Goal: Information Seeking & Learning: Learn about a topic

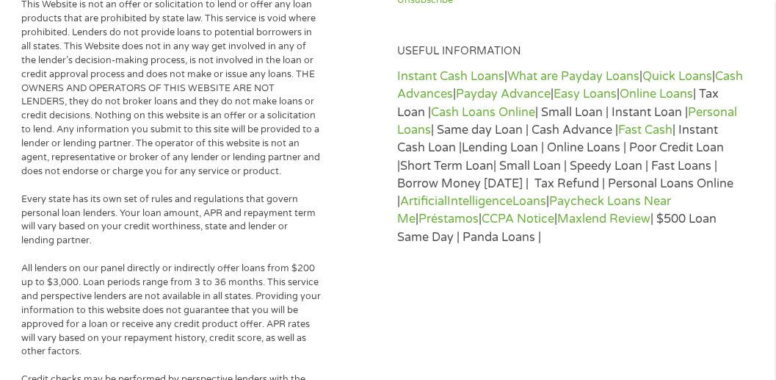
scroll to position [5432, 0]
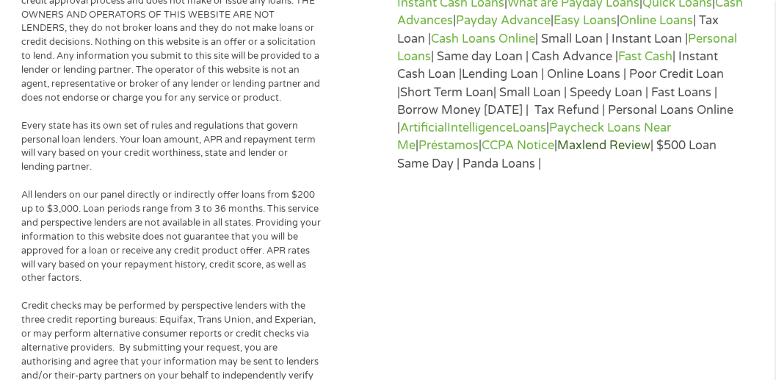
click at [599, 153] on link "Maxlend Review" at bounding box center [603, 145] width 93 height 15
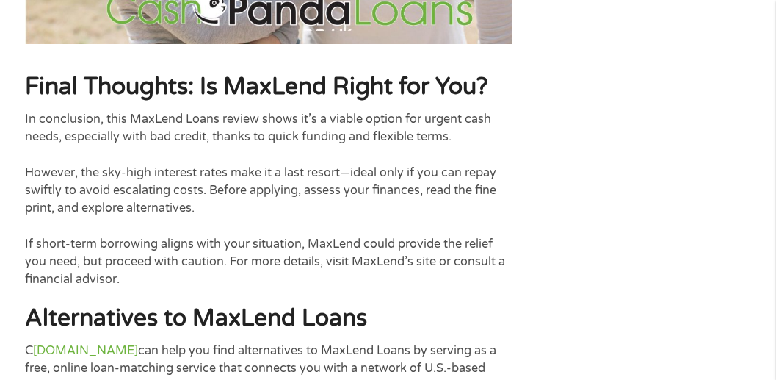
scroll to position [3909, 0]
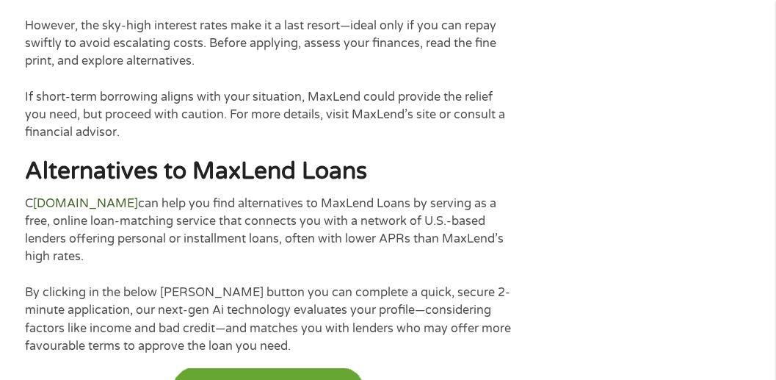
click at [82, 211] on link "ashPandaLoans.com" at bounding box center [85, 203] width 105 height 15
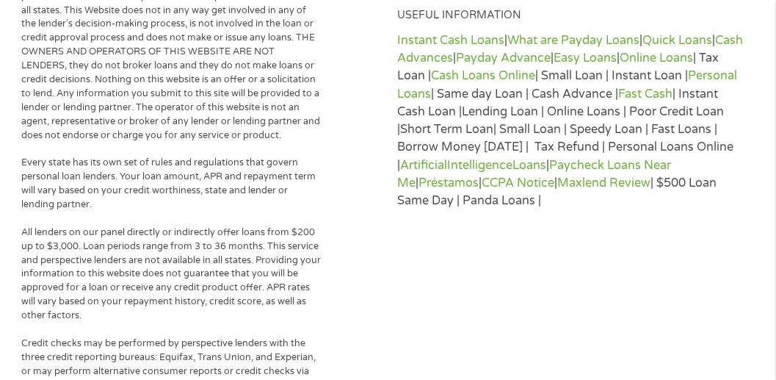
scroll to position [3369, 0]
